Goal: Task Accomplishment & Management: Manage account settings

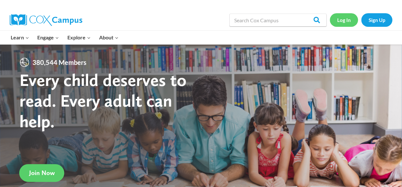
click at [347, 21] on link "Log In" at bounding box center [343, 19] width 28 height 13
click at [342, 21] on link "Log In" at bounding box center [343, 19] width 28 height 13
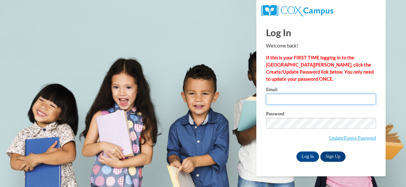
click at [292, 97] on input "Email" at bounding box center [321, 99] width 110 height 11
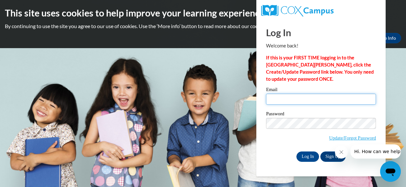
type input "ruthcopeland6@gmail.com"
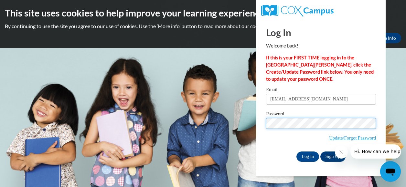
click at [297, 152] on input "Log In" at bounding box center [308, 157] width 23 height 10
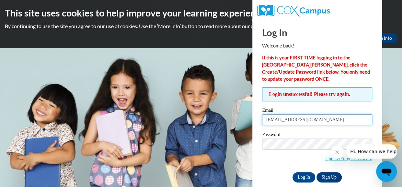
click at [325, 123] on input "[EMAIL_ADDRESS][DOMAIN_NAME]" at bounding box center [317, 120] width 110 height 11
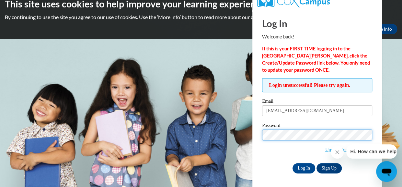
scroll to position [9, 0]
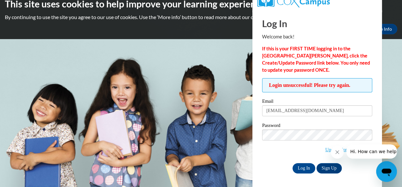
click at [317, 150] on span "Update/Forgot Password" at bounding box center [317, 143] width 110 height 27
click at [299, 168] on input "Log In" at bounding box center [303, 168] width 23 height 10
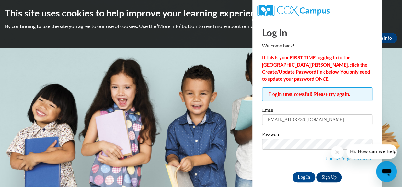
scroll to position [9, 0]
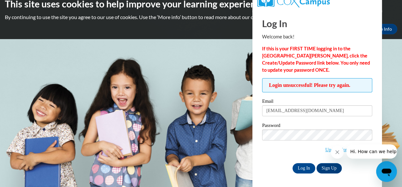
click at [338, 151] on icon "Close message from company" at bounding box center [336, 152] width 3 height 3
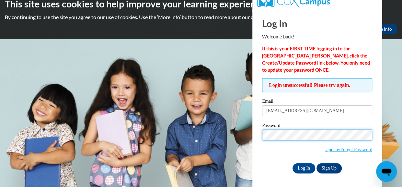
click at [292, 163] on input "Log In" at bounding box center [303, 168] width 23 height 10
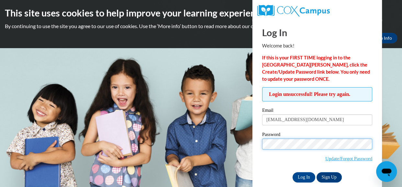
click at [292, 172] on input "Log In" at bounding box center [303, 177] width 23 height 10
click at [387, 22] on div "This site uses cookies to help improve your learning experience. By continuing …" at bounding box center [201, 24] width 402 height 48
click at [292, 172] on input "Log In" at bounding box center [303, 177] width 23 height 10
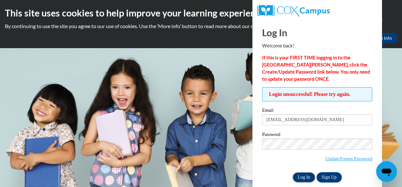
click at [304, 176] on input "Log In" at bounding box center [303, 177] width 23 height 10
click at [346, 158] on link "Update/Forgot Password" at bounding box center [348, 158] width 47 height 5
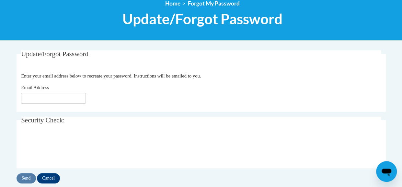
scroll to position [80, 0]
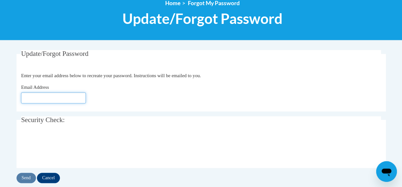
drag, startPoint x: 57, startPoint y: 97, endPoint x: 48, endPoint y: 97, distance: 9.1
drag, startPoint x: 48, startPoint y: 97, endPoint x: 38, endPoint y: 96, distance: 10.4
click at [38, 96] on input "Email Address" at bounding box center [53, 98] width 65 height 11
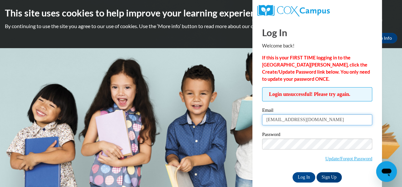
click at [322, 120] on input "[EMAIL_ADDRESS][DOMAIN_NAME]" at bounding box center [317, 120] width 110 height 11
drag, startPoint x: 322, startPoint y: 120, endPoint x: 249, endPoint y: 114, distance: 73.4
drag, startPoint x: 249, startPoint y: 114, endPoint x: 320, endPoint y: 122, distance: 71.7
click at [320, 122] on input "[EMAIL_ADDRESS][DOMAIN_NAME]" at bounding box center [317, 120] width 110 height 11
type input "r"
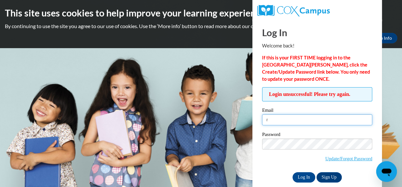
type input "[PERSON_NAME][EMAIL_ADDRESS][PERSON_NAME][DOMAIN_NAME]"
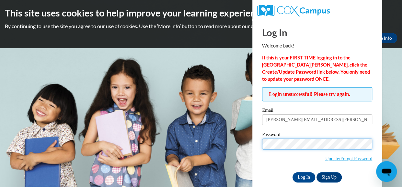
click at [292, 172] on input "Log In" at bounding box center [303, 177] width 23 height 10
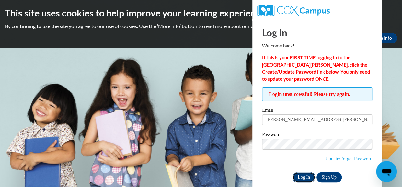
click at [300, 176] on input "Log In" at bounding box center [303, 177] width 23 height 10
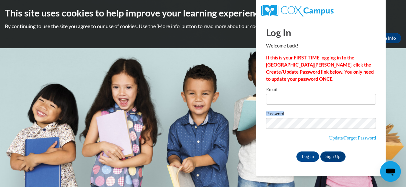
drag, startPoint x: 0, startPoint y: 0, endPoint x: 291, endPoint y: 99, distance: 307.7
click at [291, 99] on div "Email Password Update/Forgot Password Log In Sign Up OR" at bounding box center [321, 124] width 110 height 74
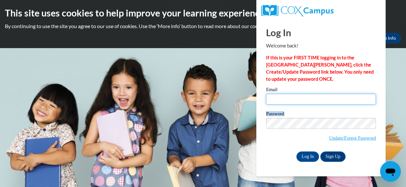
click at [291, 99] on input "Email" at bounding box center [321, 99] width 110 height 11
type input "[PERSON_NAME][EMAIL_ADDRESS][PERSON_NAME][DOMAIN_NAME]"
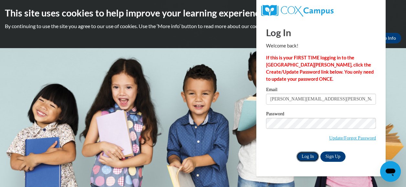
click at [306, 156] on input "Log In" at bounding box center [308, 157] width 23 height 10
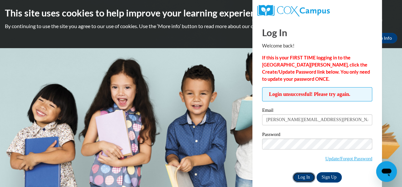
click at [301, 175] on input "Log In" at bounding box center [303, 177] width 23 height 10
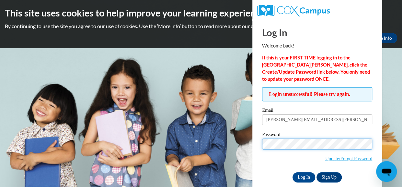
click at [292, 172] on input "Log In" at bounding box center [303, 177] width 23 height 10
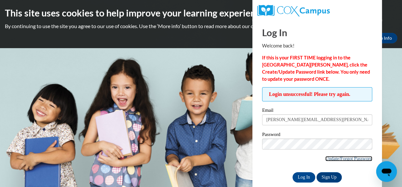
click at [337, 158] on link "Update/Forgot Password" at bounding box center [348, 158] width 47 height 5
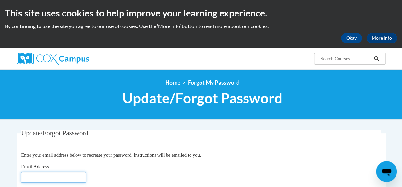
click at [61, 178] on input "Email Address" at bounding box center [53, 177] width 65 height 11
type input "ruth.copeland@knoxvilleheadstart.org"
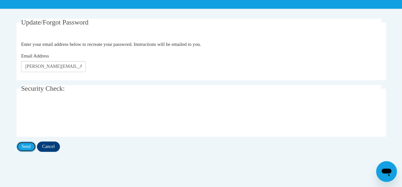
scroll to position [111, 0]
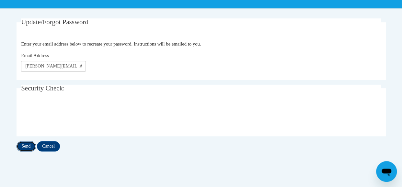
click at [27, 145] on input "Send" at bounding box center [26, 146] width 19 height 10
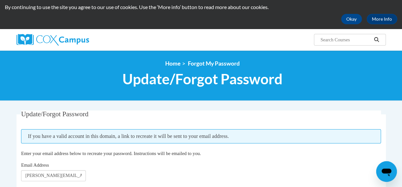
scroll to position [25, 0]
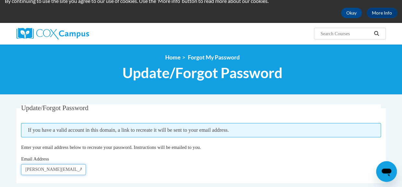
click at [80, 165] on input "[PERSON_NAME][EMAIL_ADDRESS][DOMAIN_NAME]" at bounding box center [53, 169] width 65 height 11
drag, startPoint x: 33, startPoint y: 170, endPoint x: 87, endPoint y: 169, distance: 54.1
click at [87, 169] on div "Email Address ruth.copeland@knoxvidstart.org" at bounding box center [201, 166] width 360 height 20
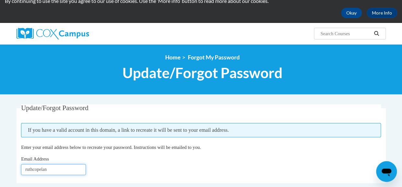
type input "ruthcopeland6@gmail.com"
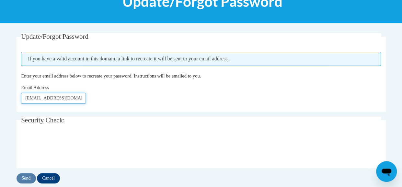
scroll to position [97, 0]
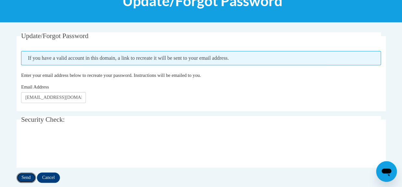
click at [24, 178] on input "Send" at bounding box center [26, 178] width 19 height 10
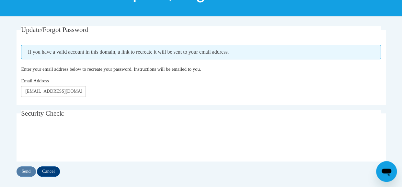
scroll to position [103, 0]
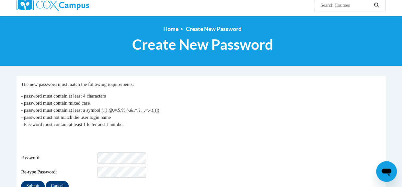
scroll to position [74, 0]
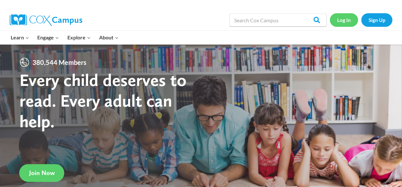
click at [343, 22] on link "Log In" at bounding box center [343, 19] width 28 height 13
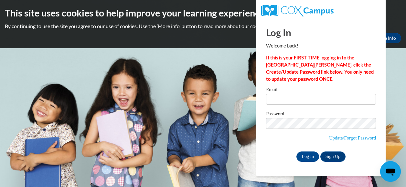
drag, startPoint x: 0, startPoint y: 0, endPoint x: 296, endPoint y: 97, distance: 311.9
click at [296, 97] on input "Email" at bounding box center [321, 99] width 110 height 11
type input "ruth.copeland@knoxvilleheadstart.org"
click at [309, 156] on input "Log In" at bounding box center [308, 157] width 23 height 10
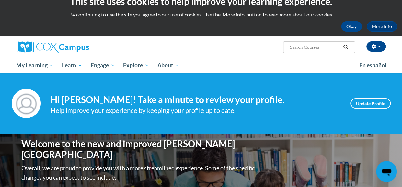
scroll to position [25, 0]
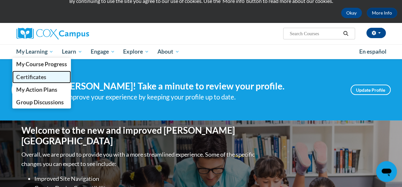
click at [37, 76] on span "Certificates" at bounding box center [31, 77] width 30 height 7
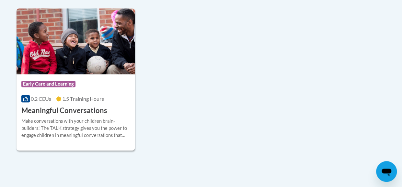
scroll to position [196, 0]
click at [58, 83] on span "Early Care and Learning" at bounding box center [48, 84] width 54 height 6
